Goal: Task Accomplishment & Management: Manage account settings

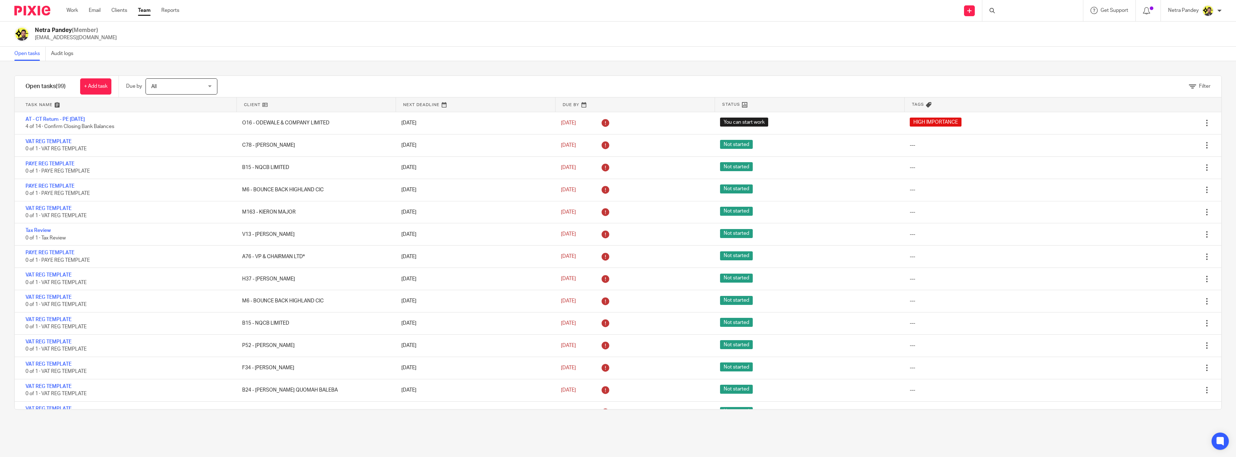
click at [1005, 7] on div at bounding box center [1032, 10] width 101 height 21
click at [1008, 11] on div at bounding box center [1032, 10] width 101 height 21
click at [1013, 12] on input "Search" at bounding box center [1029, 12] width 65 height 6
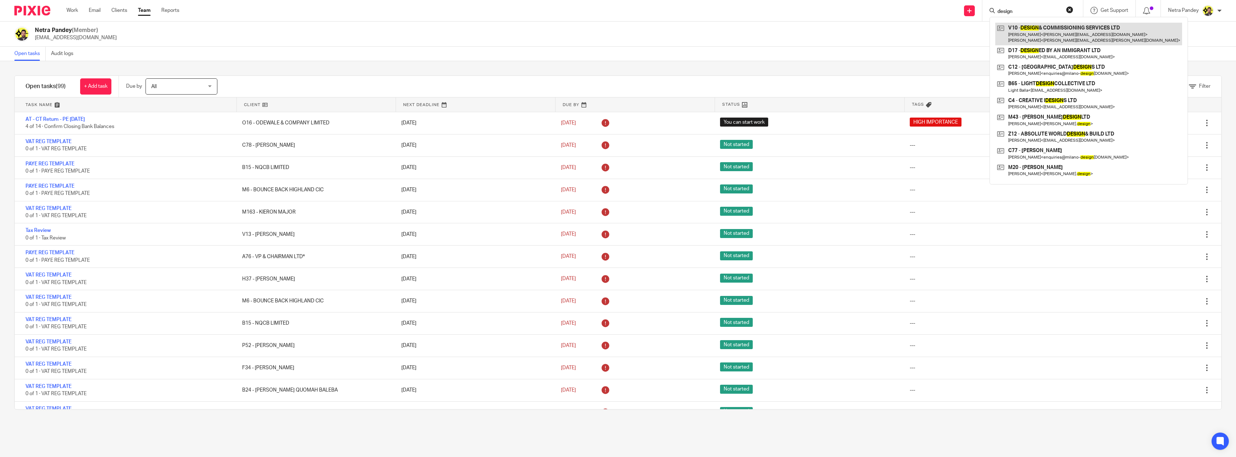
type input "design"
click at [1031, 31] on link at bounding box center [1088, 34] width 187 height 22
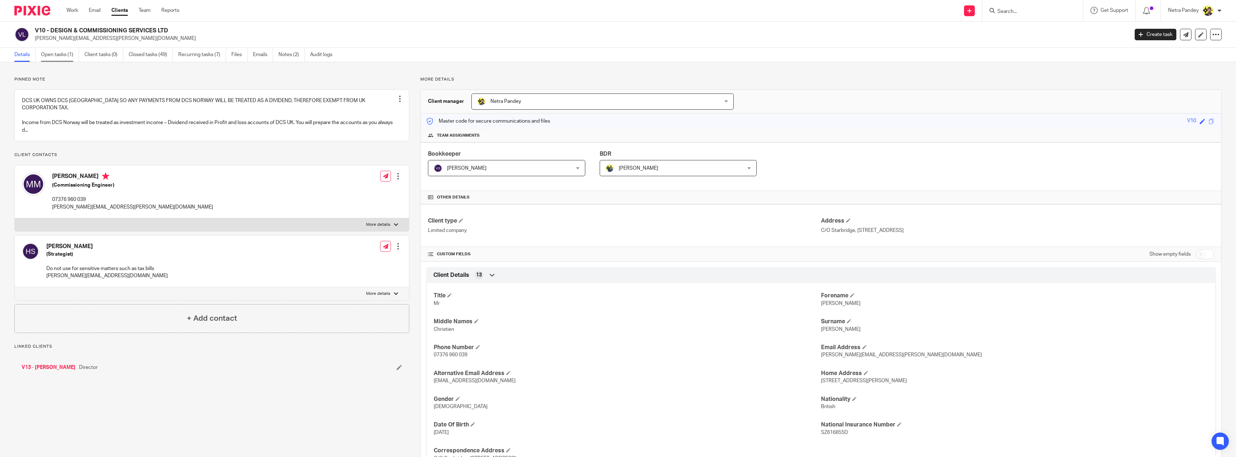
click at [71, 54] on link "Open tasks (1)" at bounding box center [60, 55] width 38 height 14
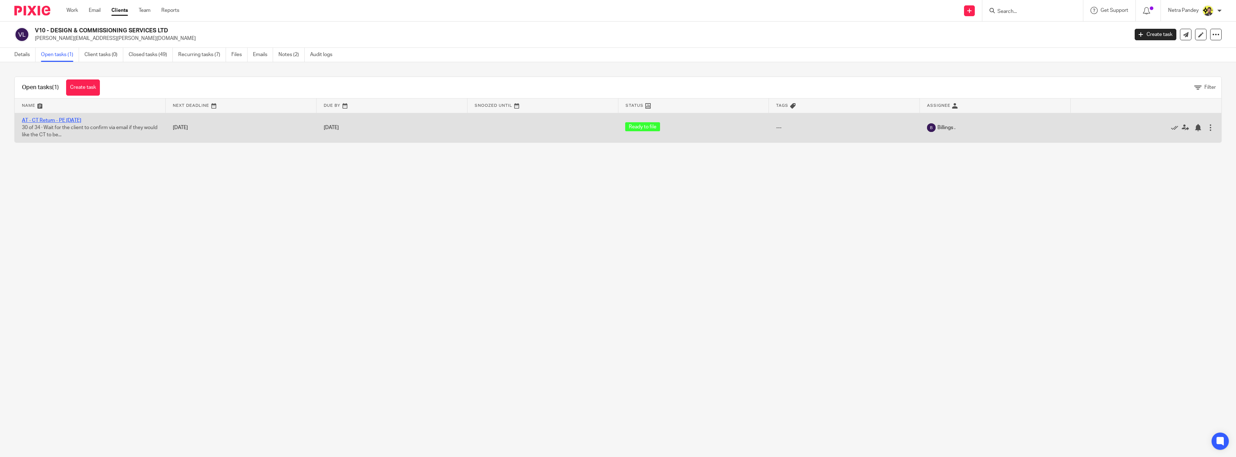
click at [54, 121] on link "AT - CT Return - PE [DATE]" at bounding box center [51, 120] width 59 height 5
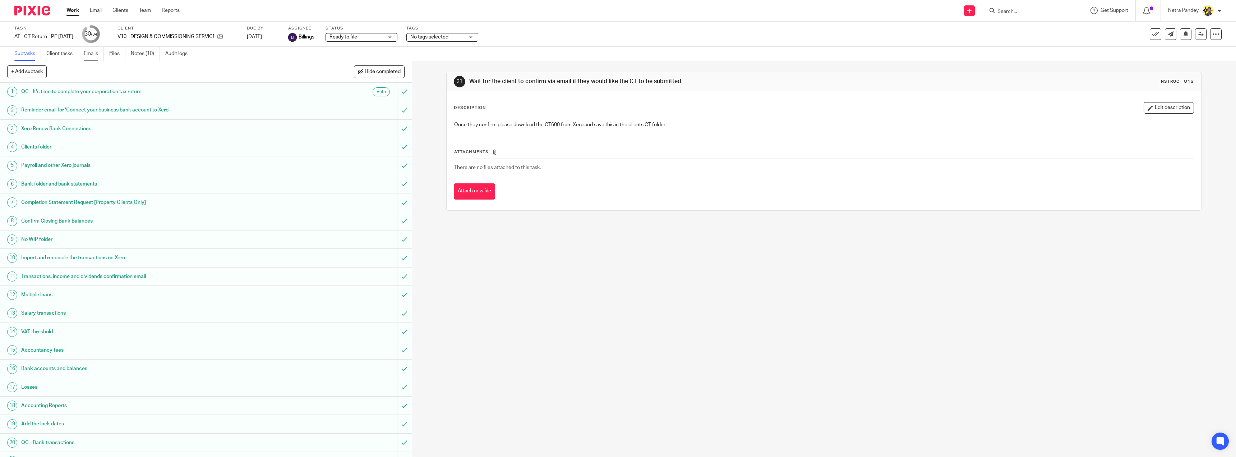
click at [88, 49] on link "Emails" at bounding box center [94, 54] width 20 height 14
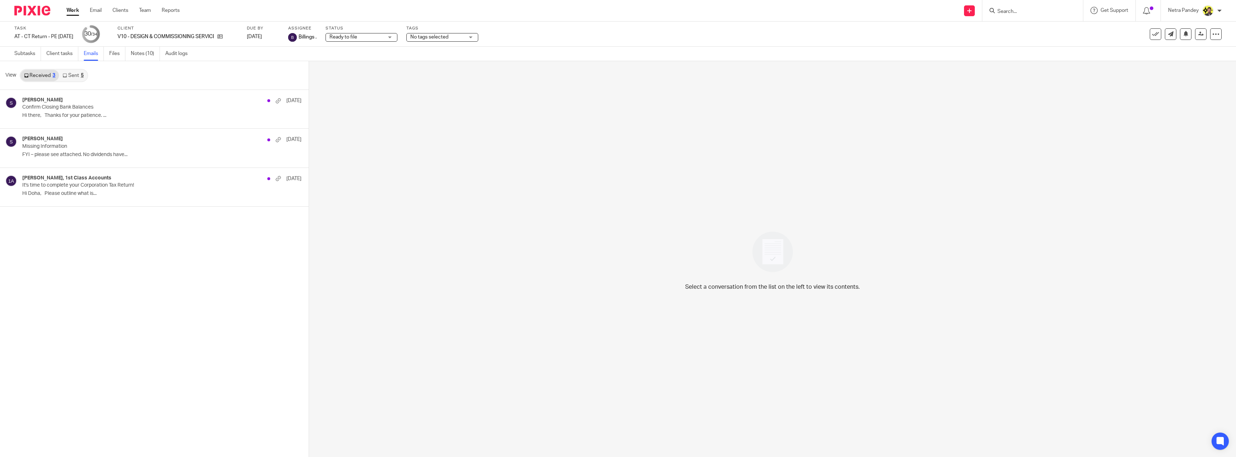
click at [79, 75] on link "Sent 5" at bounding box center [73, 75] width 28 height 11
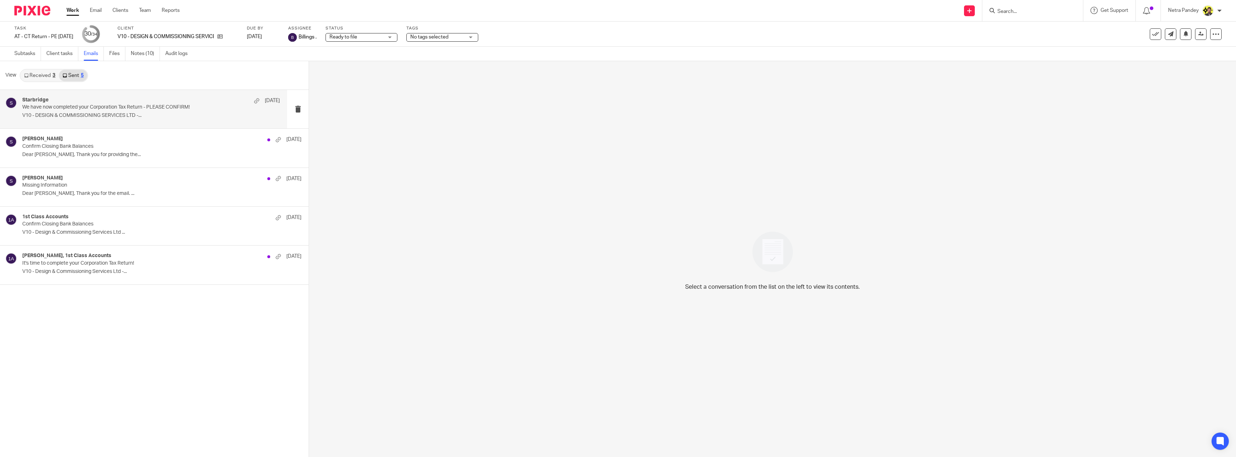
click at [95, 106] on p "We have now completed your Corporation Tax Return - PLEASE CONFIRM!" at bounding box center [125, 107] width 206 height 6
